Goal: Navigation & Orientation: Find specific page/section

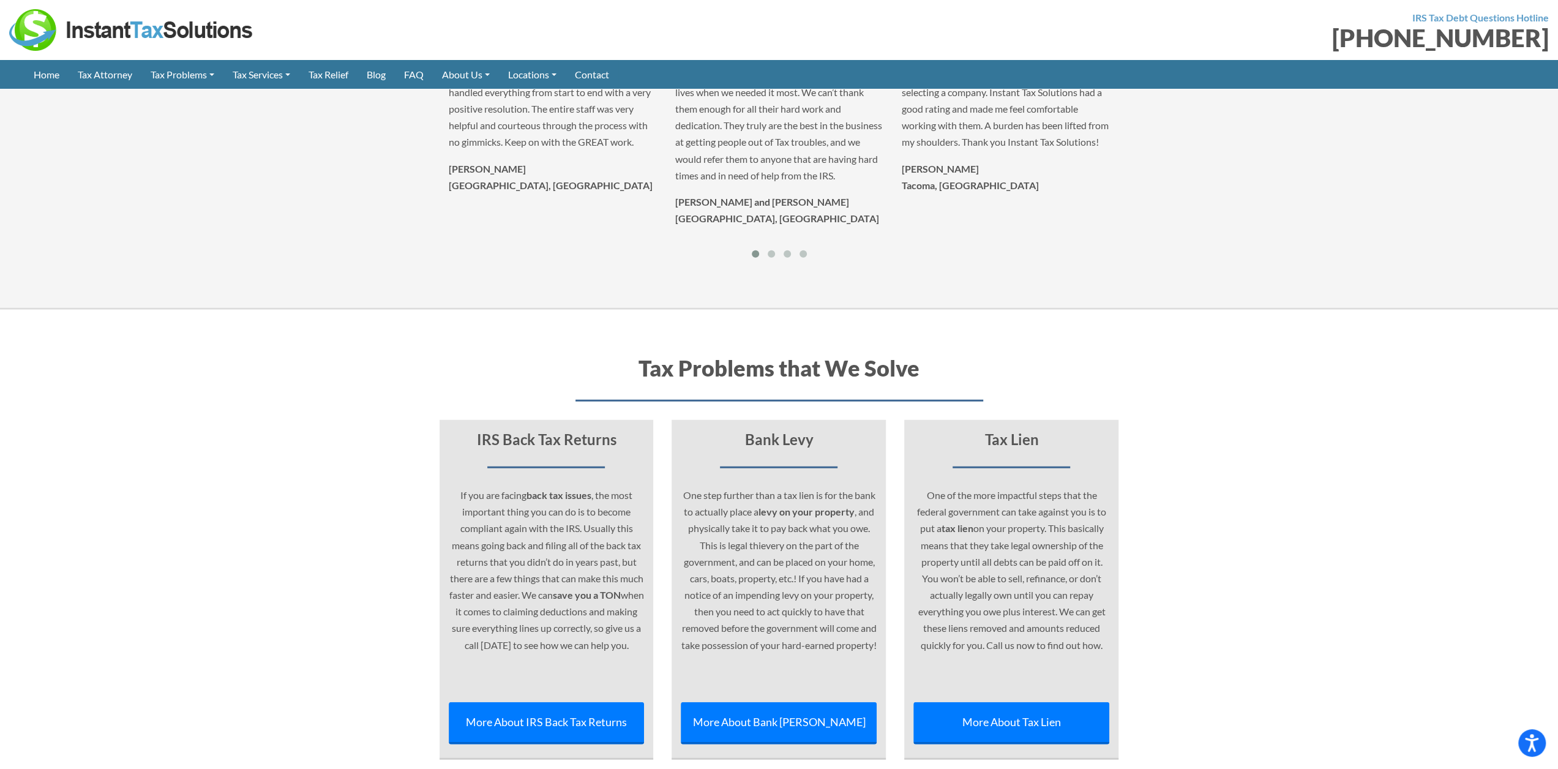
scroll to position [5194, 0]
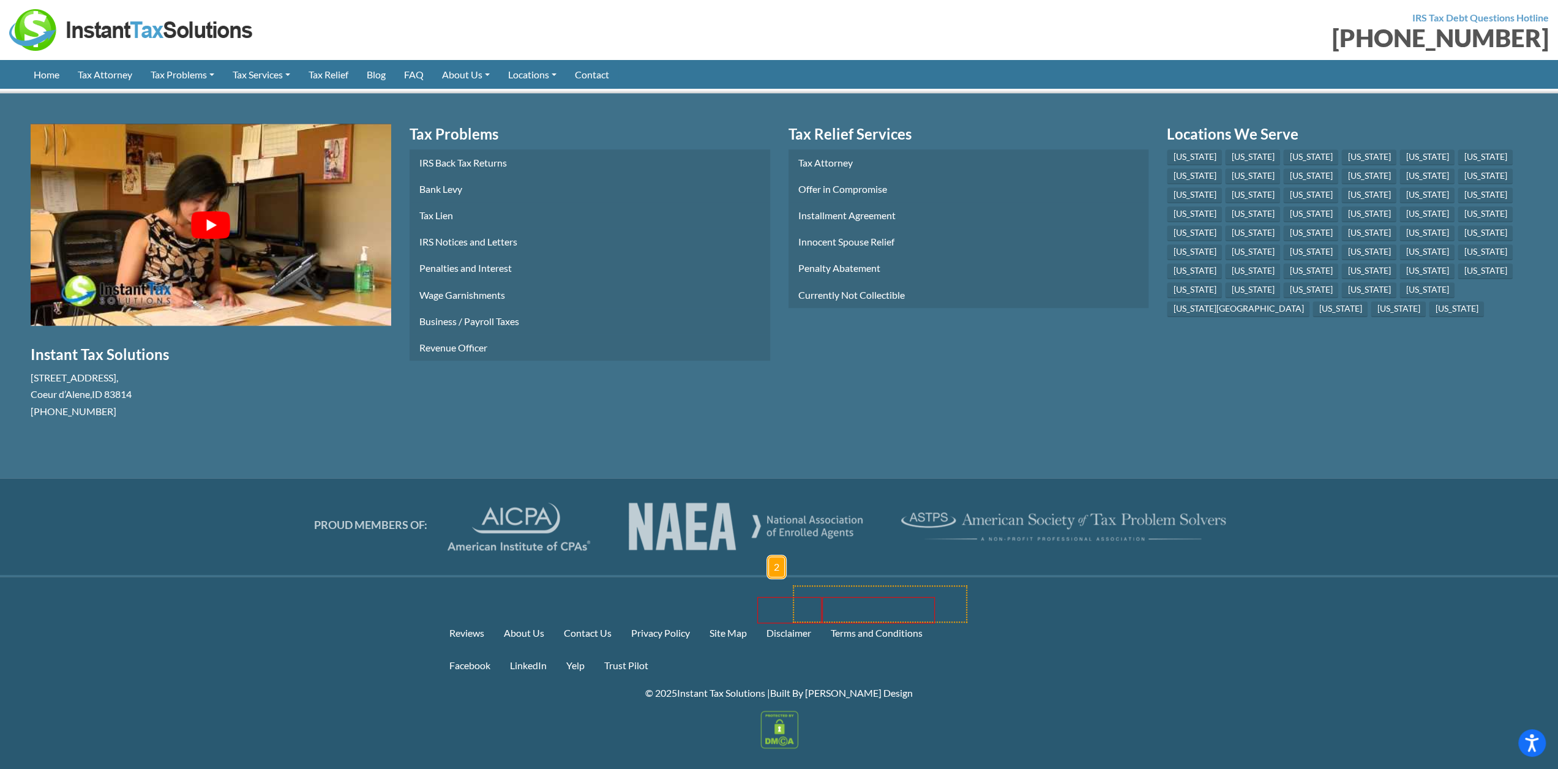
drag, startPoint x: 964, startPoint y: 623, endPoint x: 793, endPoint y: 585, distance: 175.6
drag, startPoint x: 650, startPoint y: 603, endPoint x: 680, endPoint y: 617, distance: 33.4
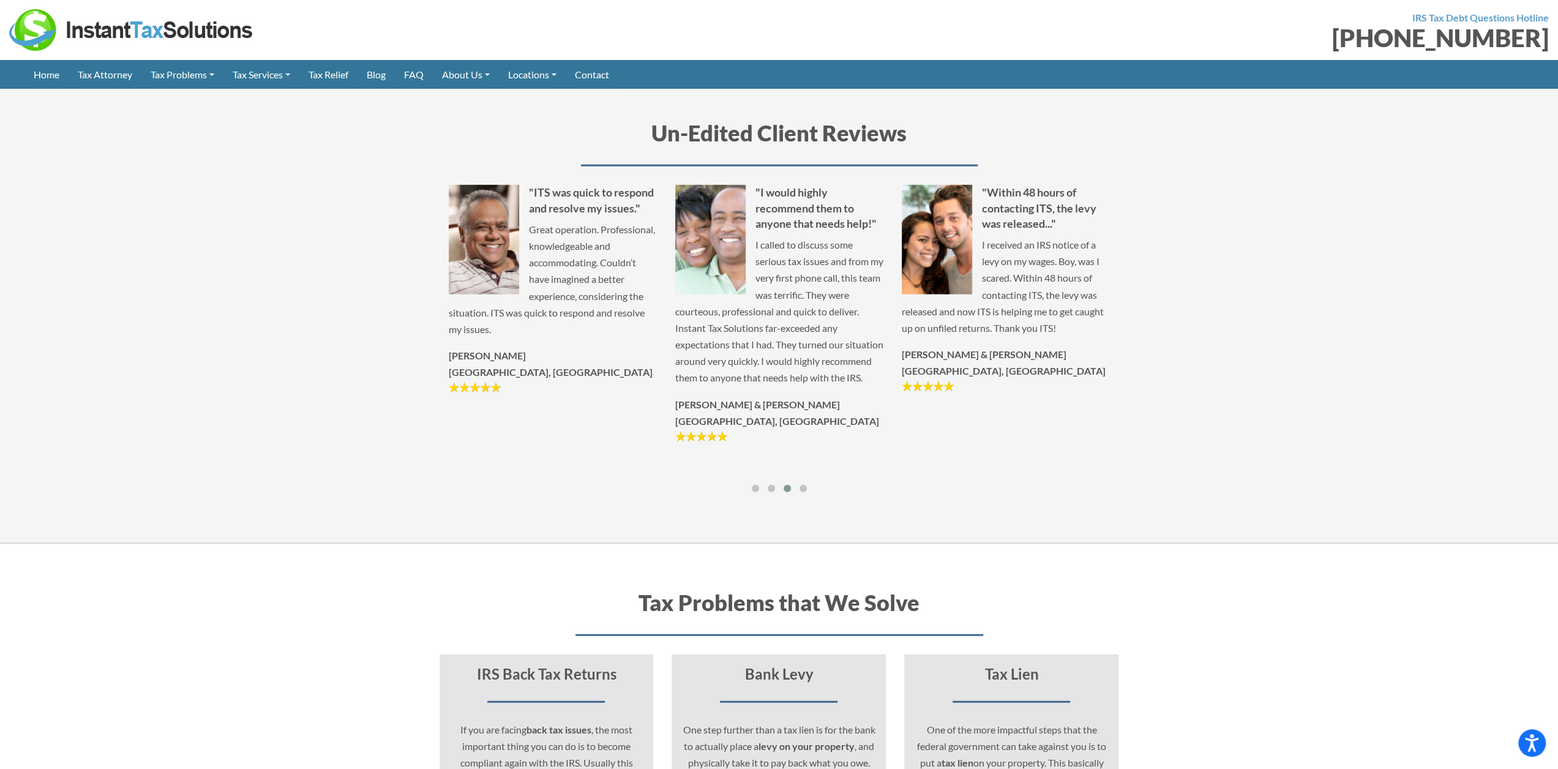
scroll to position [2816, 0]
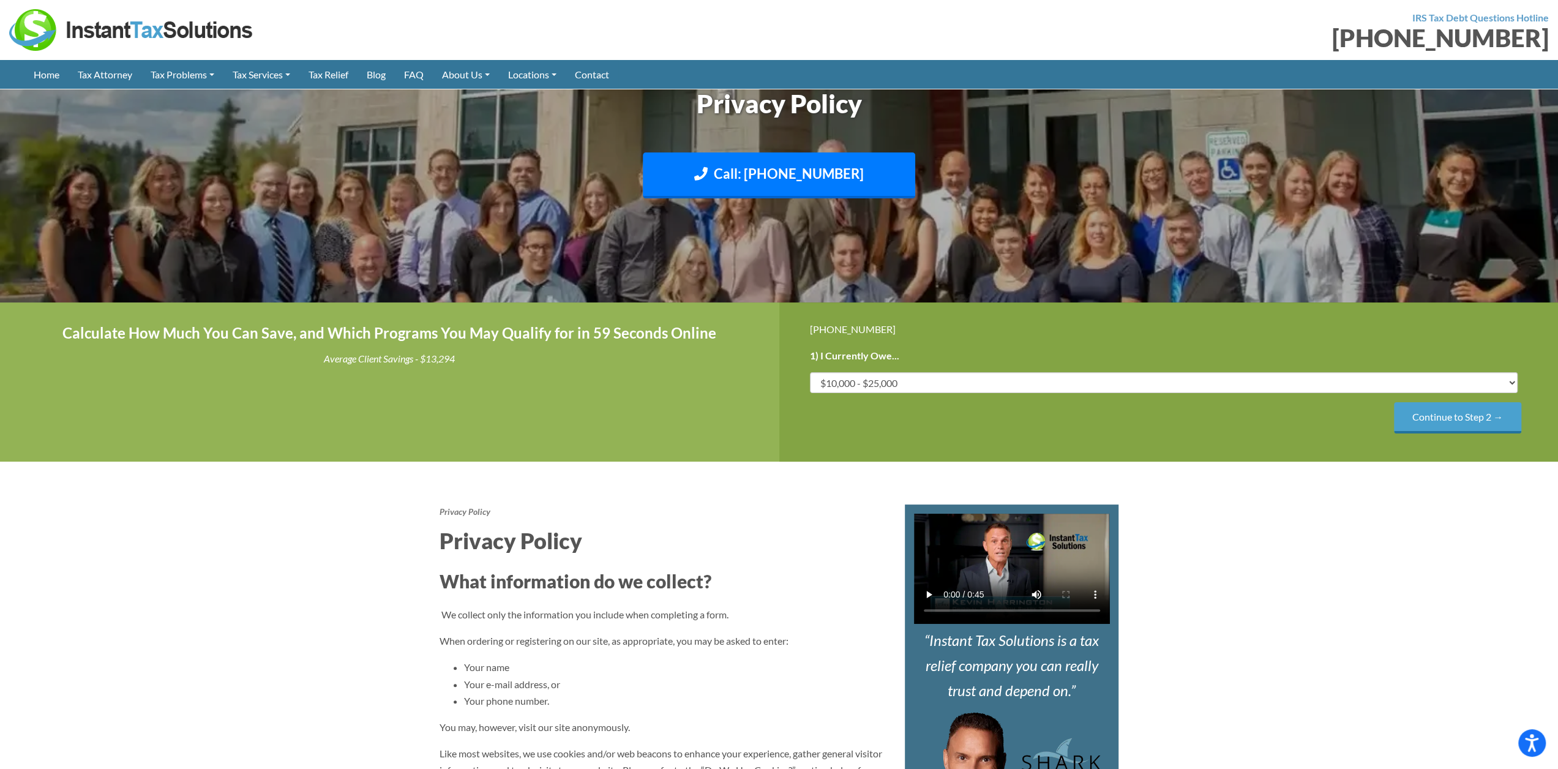
scroll to position [1325, 0]
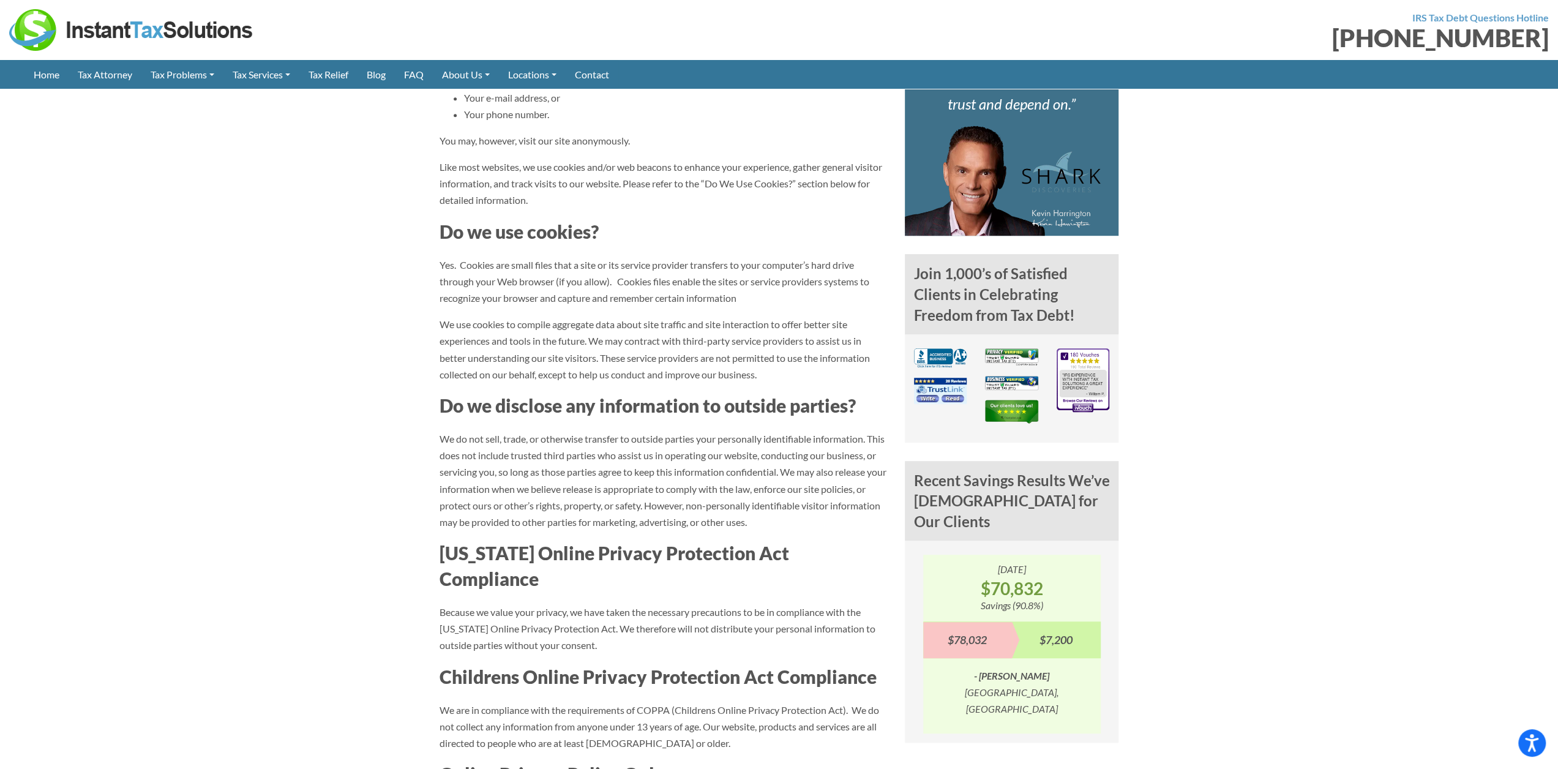
scroll to position [0, 0]
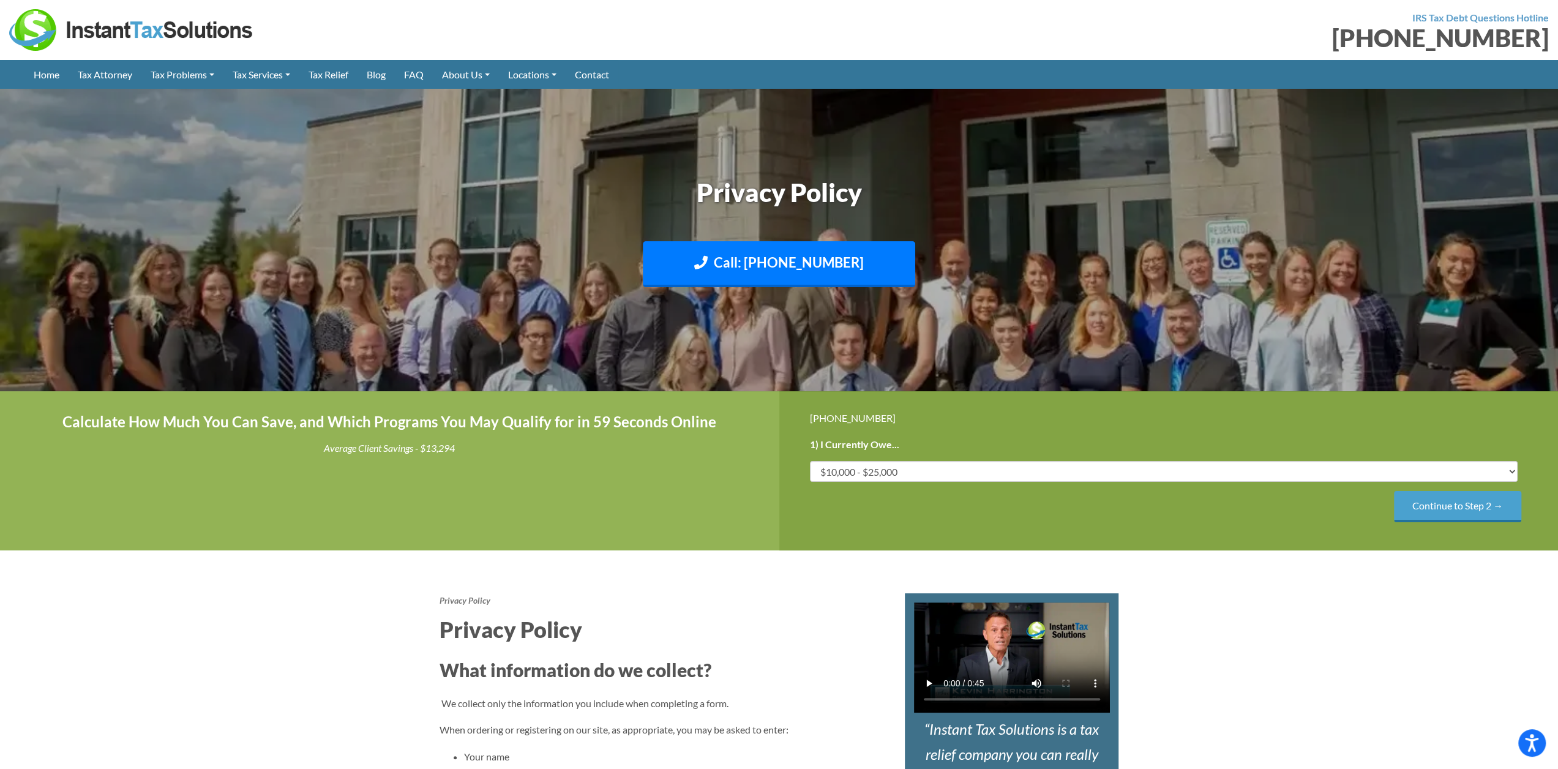
click at [1433, 301] on img at bounding box center [779, 241] width 1558 height 928
